Goal: Transaction & Acquisition: Purchase product/service

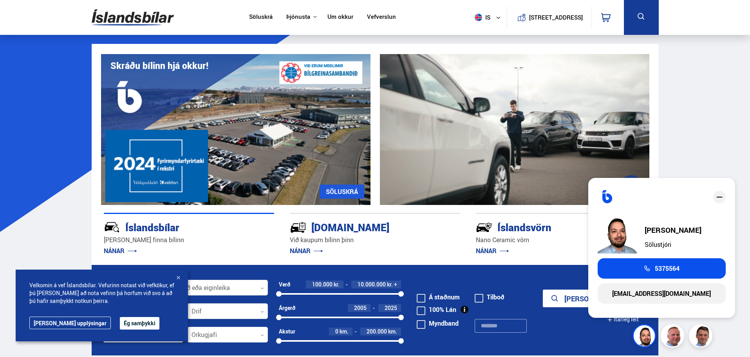
click at [177, 278] on div at bounding box center [178, 278] width 8 height 8
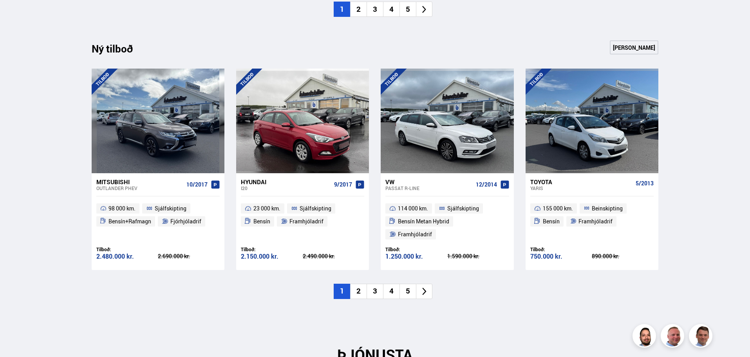
scroll to position [861, 0]
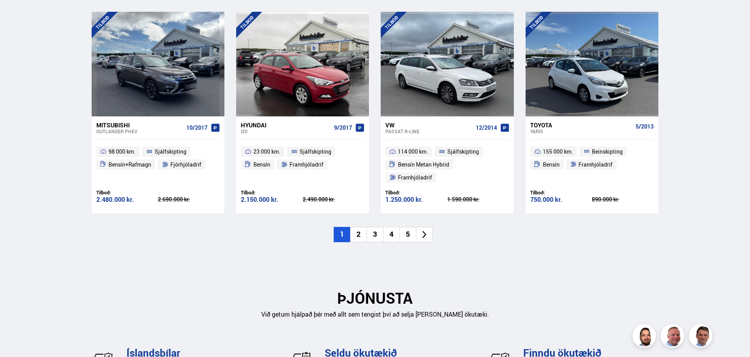
click at [359, 227] on li "2" at bounding box center [358, 234] width 16 height 15
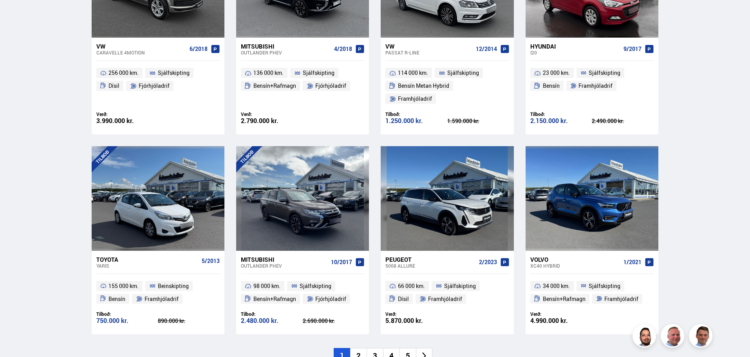
scroll to position [0, 0]
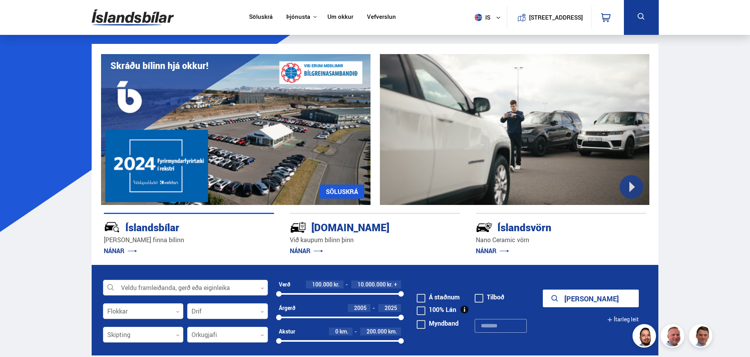
click at [186, 291] on div at bounding box center [185, 288] width 165 height 16
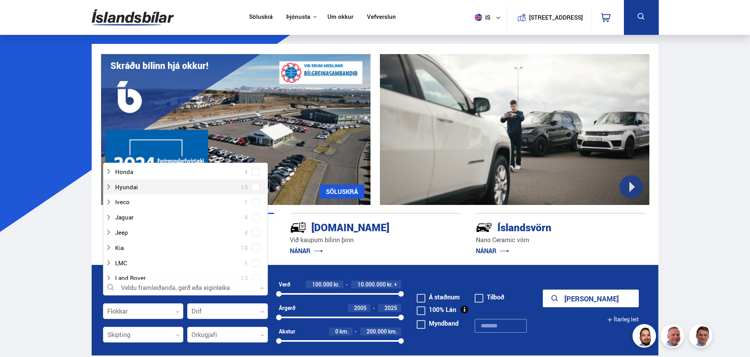
scroll to position [196, 0]
click at [254, 232] on span at bounding box center [255, 230] width 3 height 3
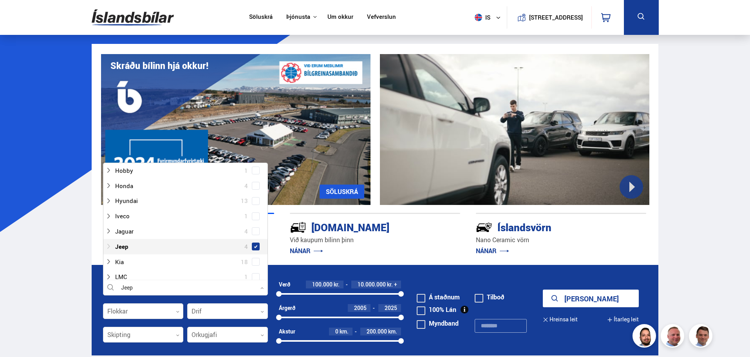
scroll to position [211, 0]
click at [568, 297] on icon "submit" at bounding box center [564, 298] width 9 height 9
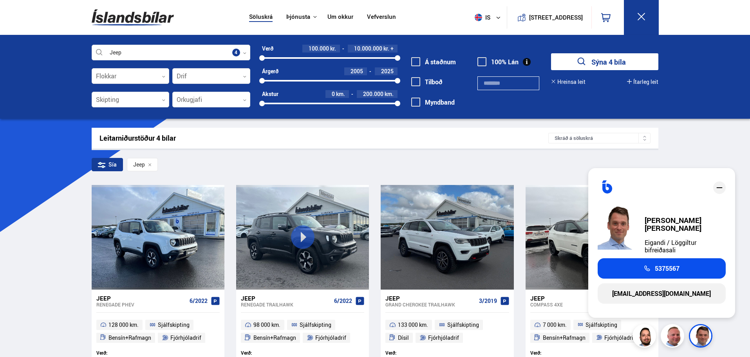
click at [29, 300] on div "Söluskrá Þjónusta Íslandsbílar [DOMAIN_NAME] Íslandsvörn Leiðbeiningar Um okkur…" at bounding box center [375, 266] width 750 height 532
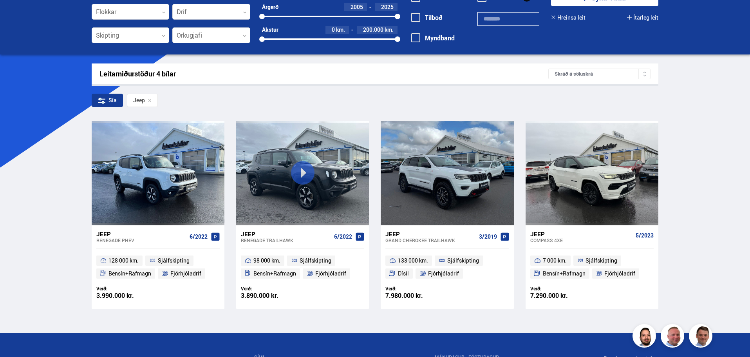
scroll to position [78, 0]
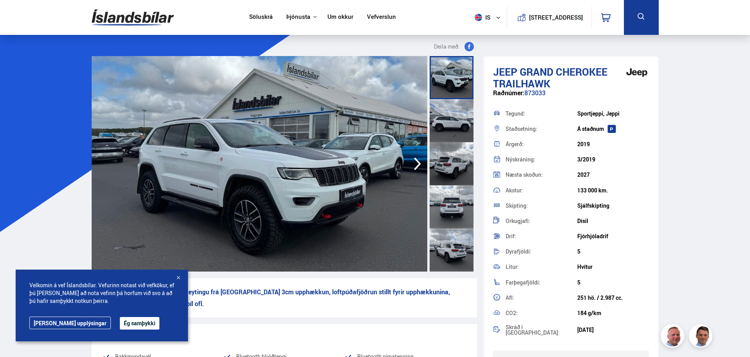
click at [120, 325] on button "Ég samþykki" at bounding box center [140, 323] width 40 height 13
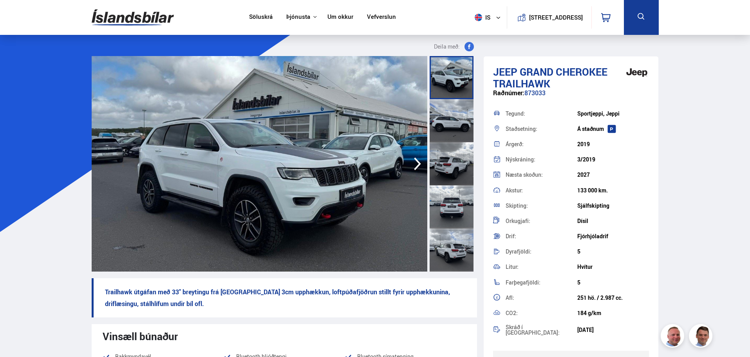
click at [456, 162] on div at bounding box center [451, 163] width 44 height 43
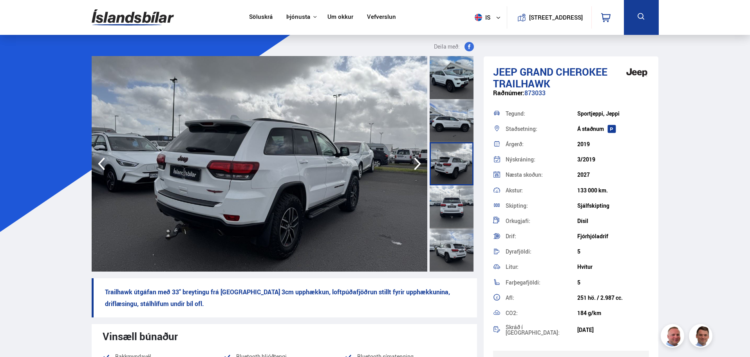
click at [461, 247] on div at bounding box center [451, 249] width 44 height 43
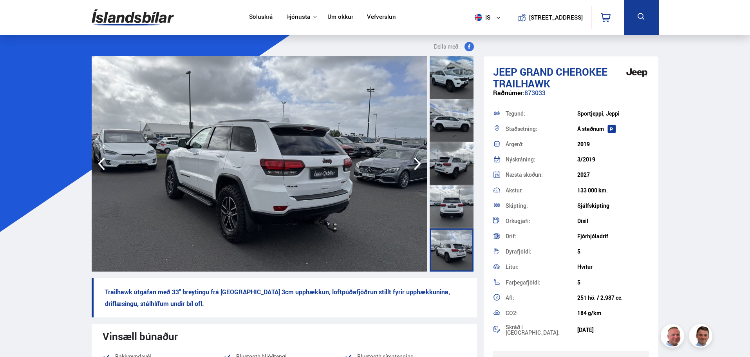
click at [448, 213] on div at bounding box center [451, 206] width 44 height 43
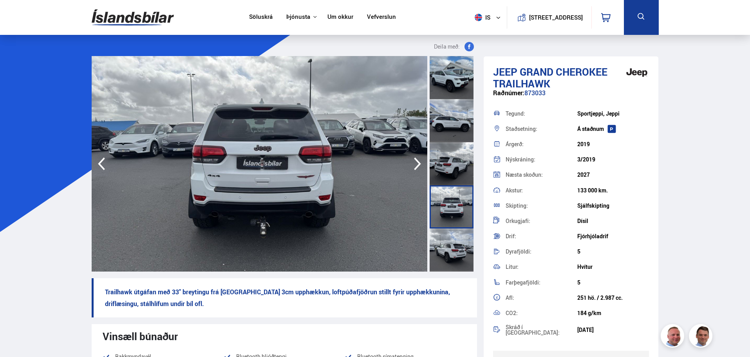
click at [451, 149] on div at bounding box center [451, 163] width 44 height 43
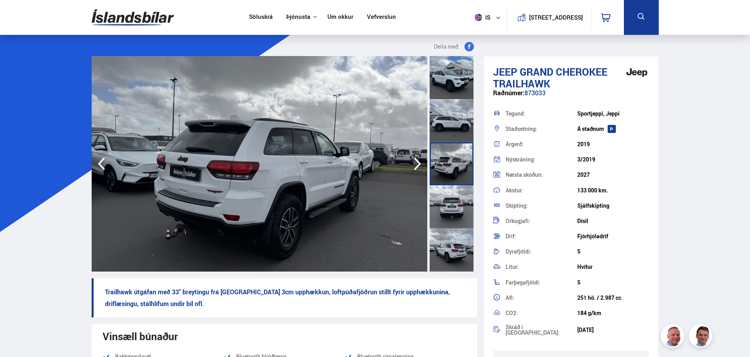
click at [451, 124] on div at bounding box center [451, 120] width 44 height 43
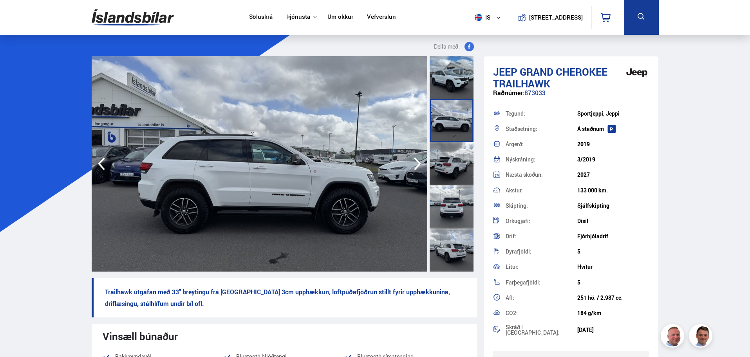
click at [453, 81] on div at bounding box center [451, 77] width 44 height 43
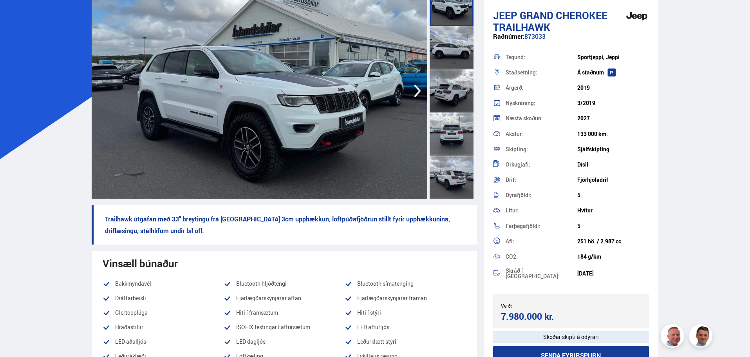
scroll to position [157, 0]
